Goal: Information Seeking & Learning: Learn about a topic

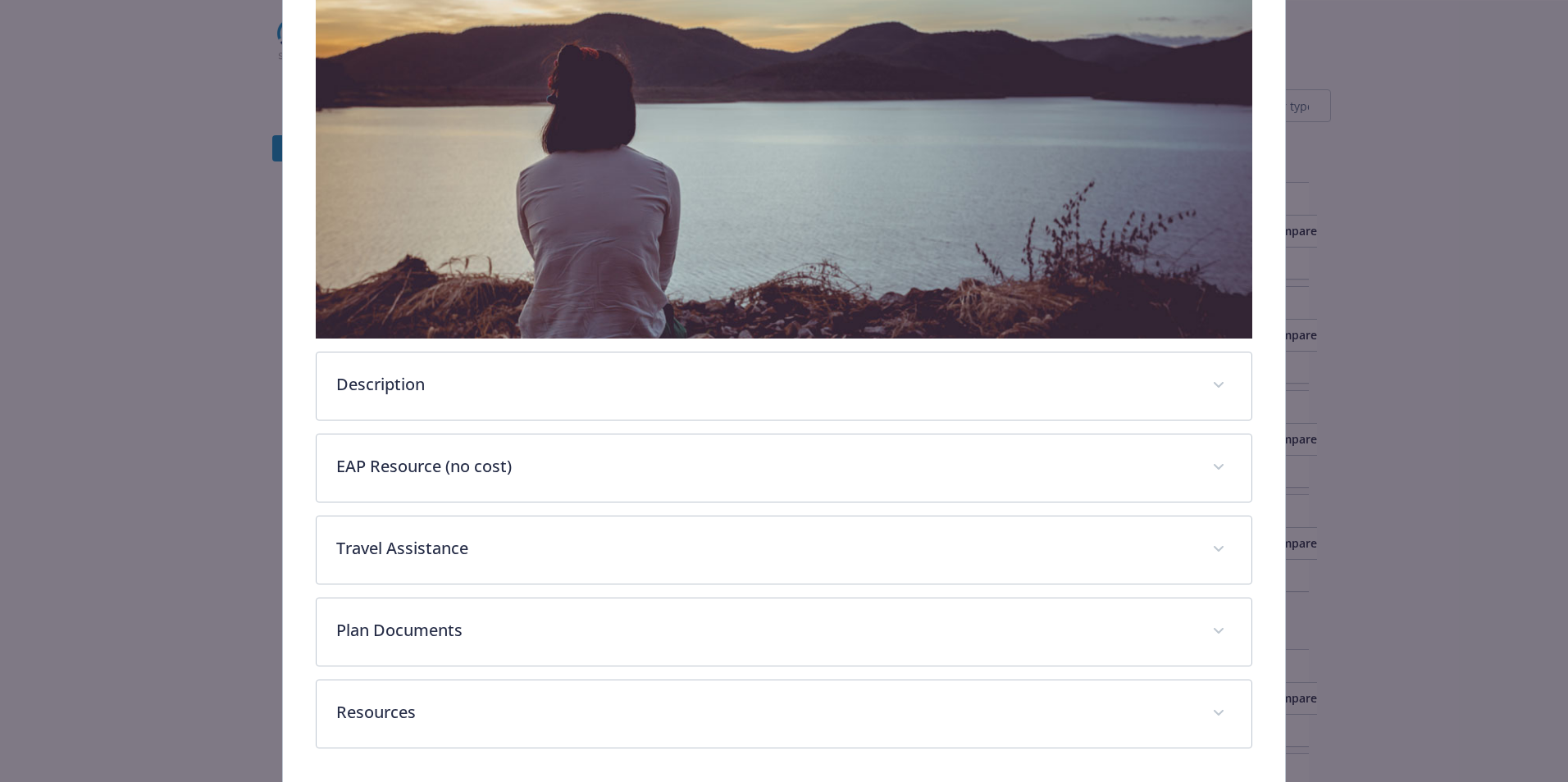
scroll to position [384, 0]
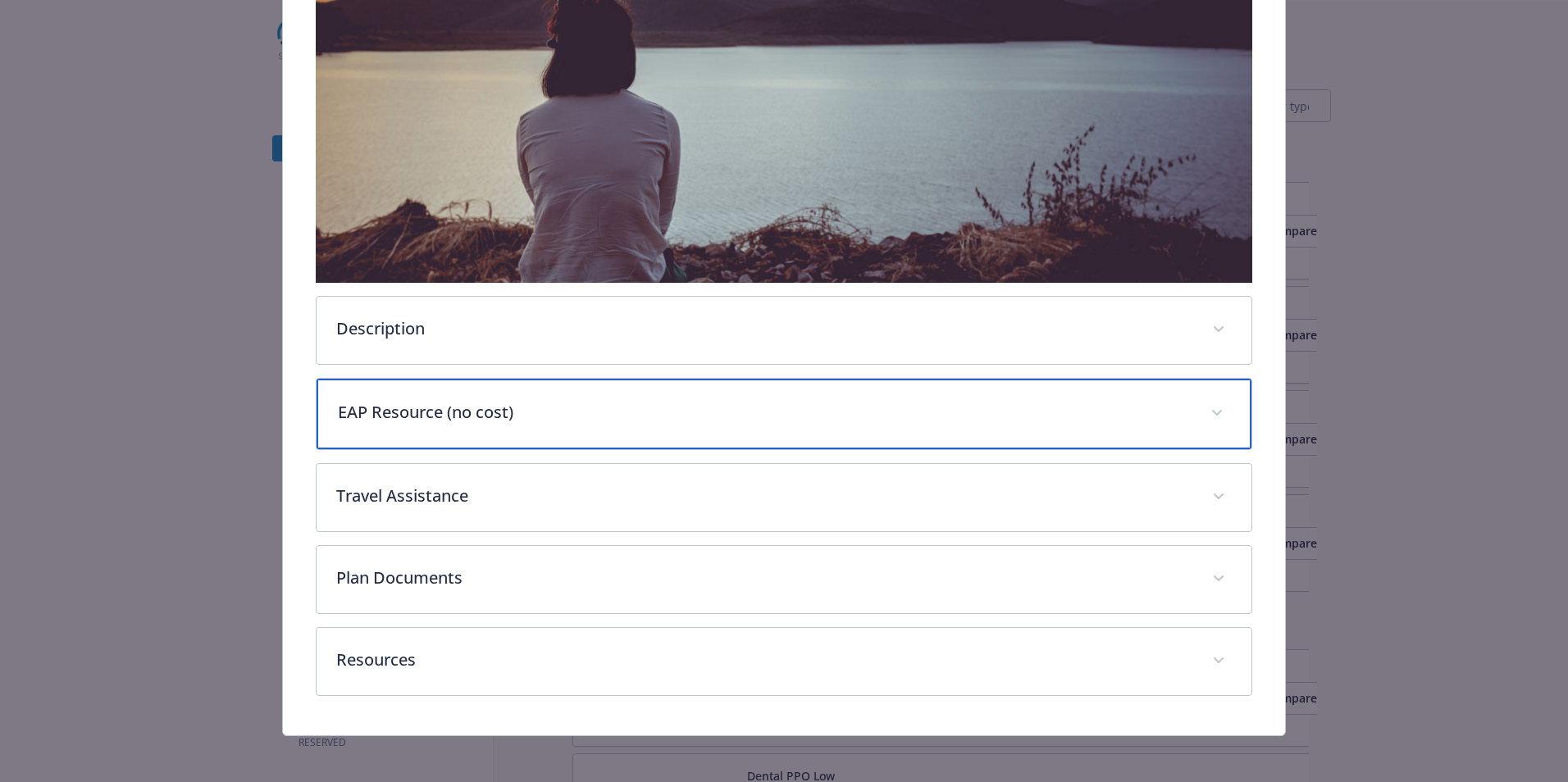
click at [499, 419] on p "EAP Resource (no cost)" at bounding box center [764, 412] width 853 height 24
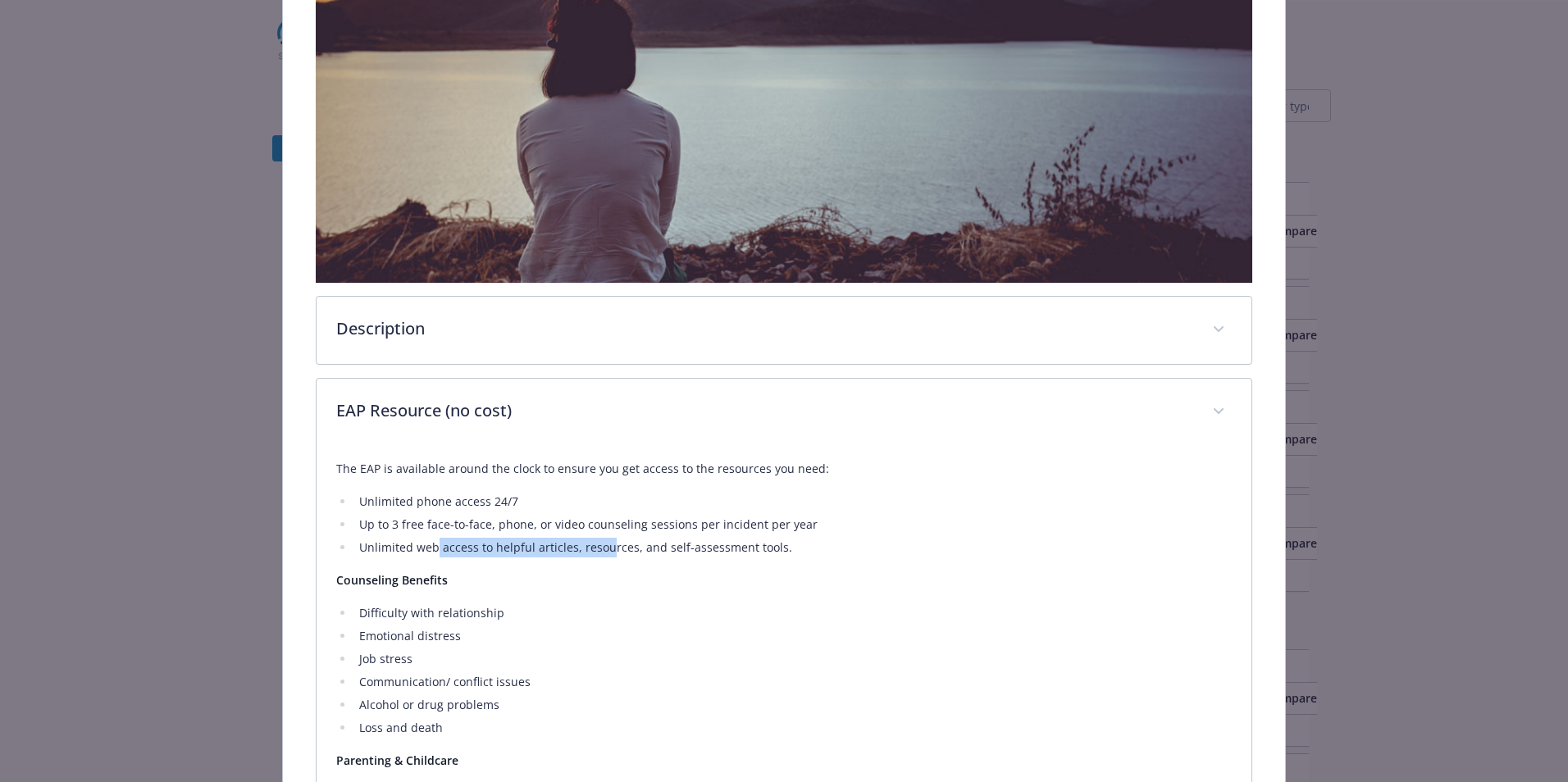
drag, startPoint x: 449, startPoint y: 551, endPoint x: 606, endPoint y: 549, distance: 157.0
click at [606, 549] on li "Unlimited web access to helpful articles, resources, and self-assessment tools." at bounding box center [792, 547] width 878 height 20
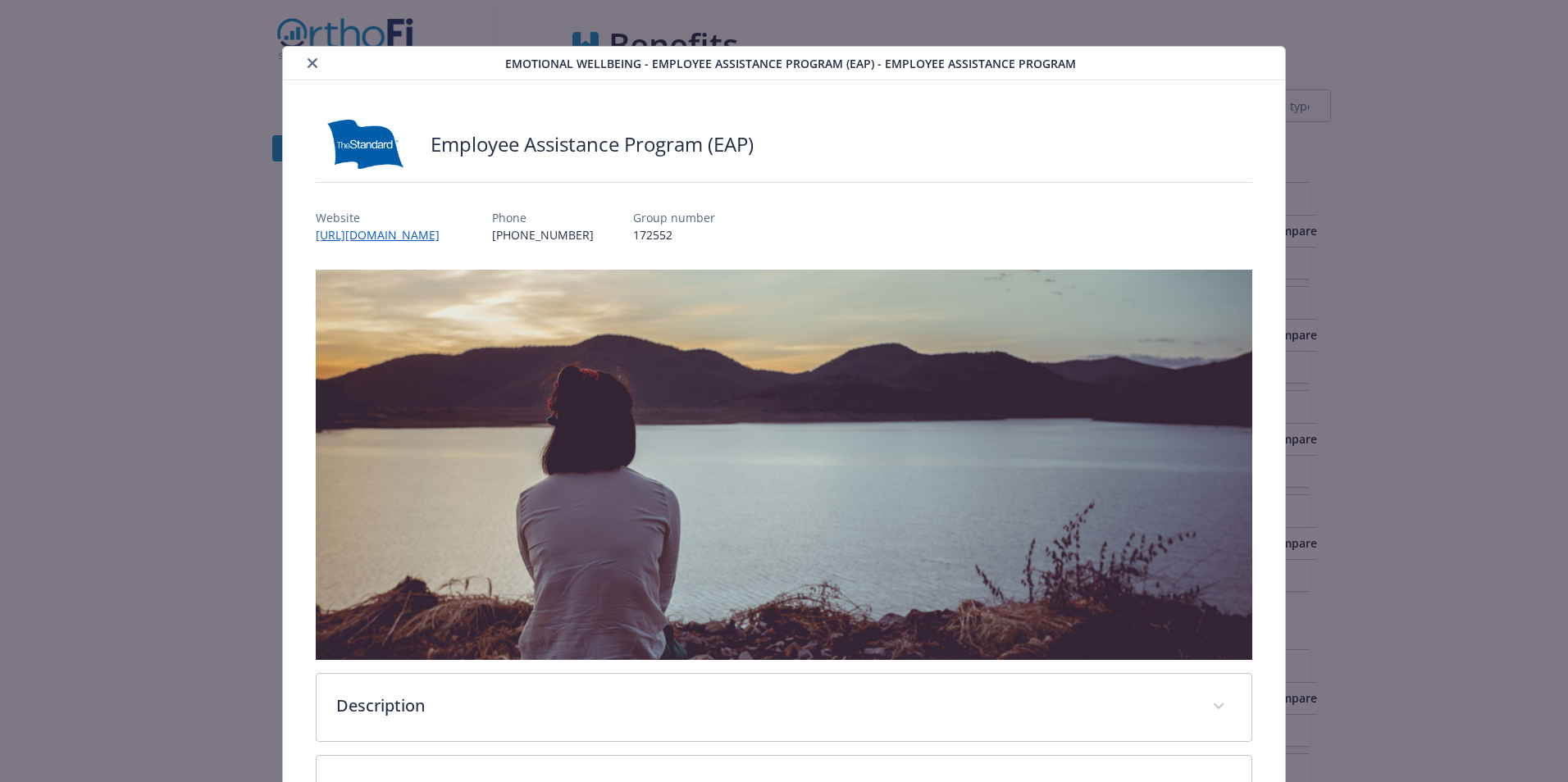
scroll to position [0, 0]
